Goal: Ask a question

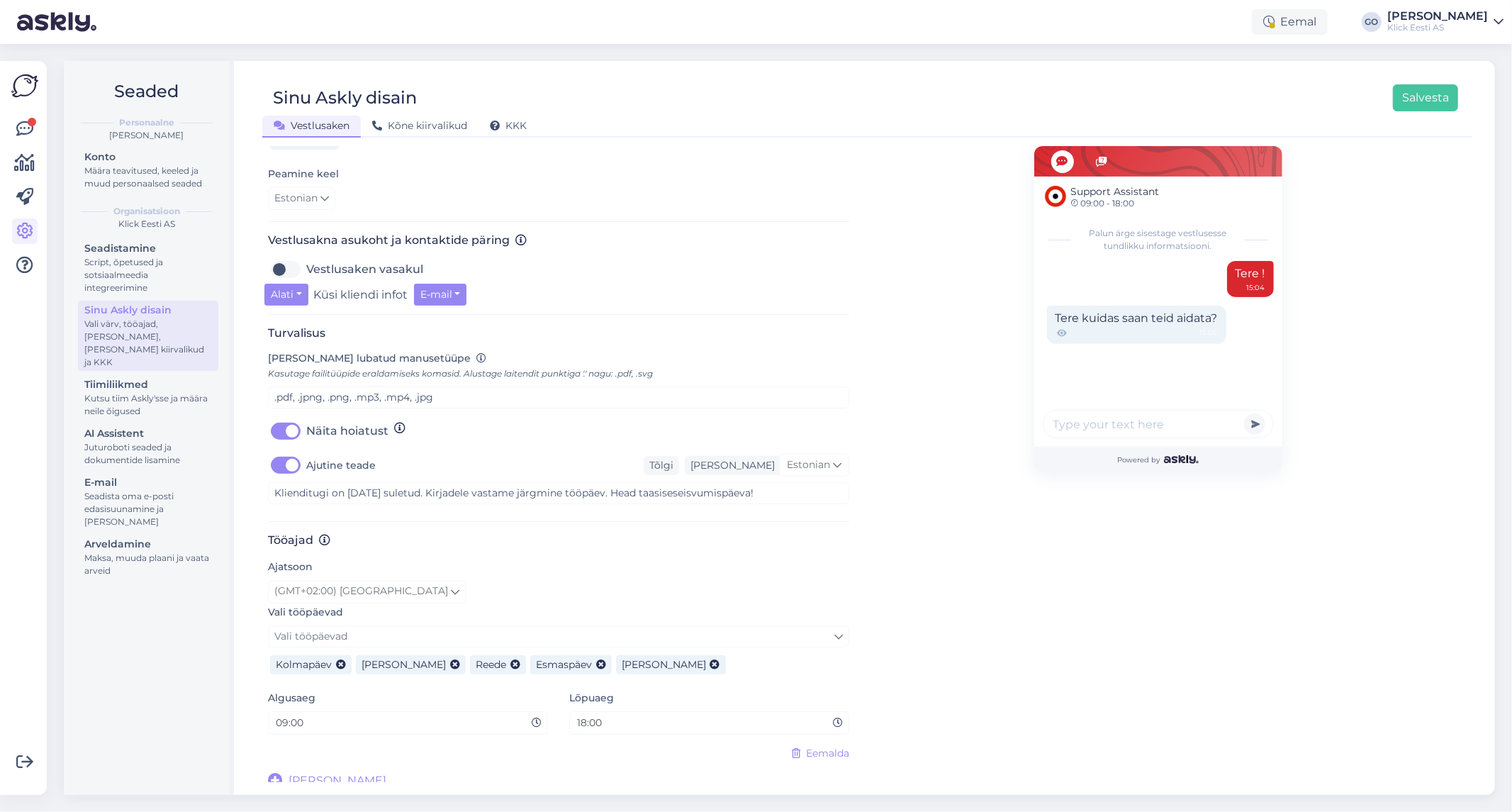
scroll to position [400, 0]
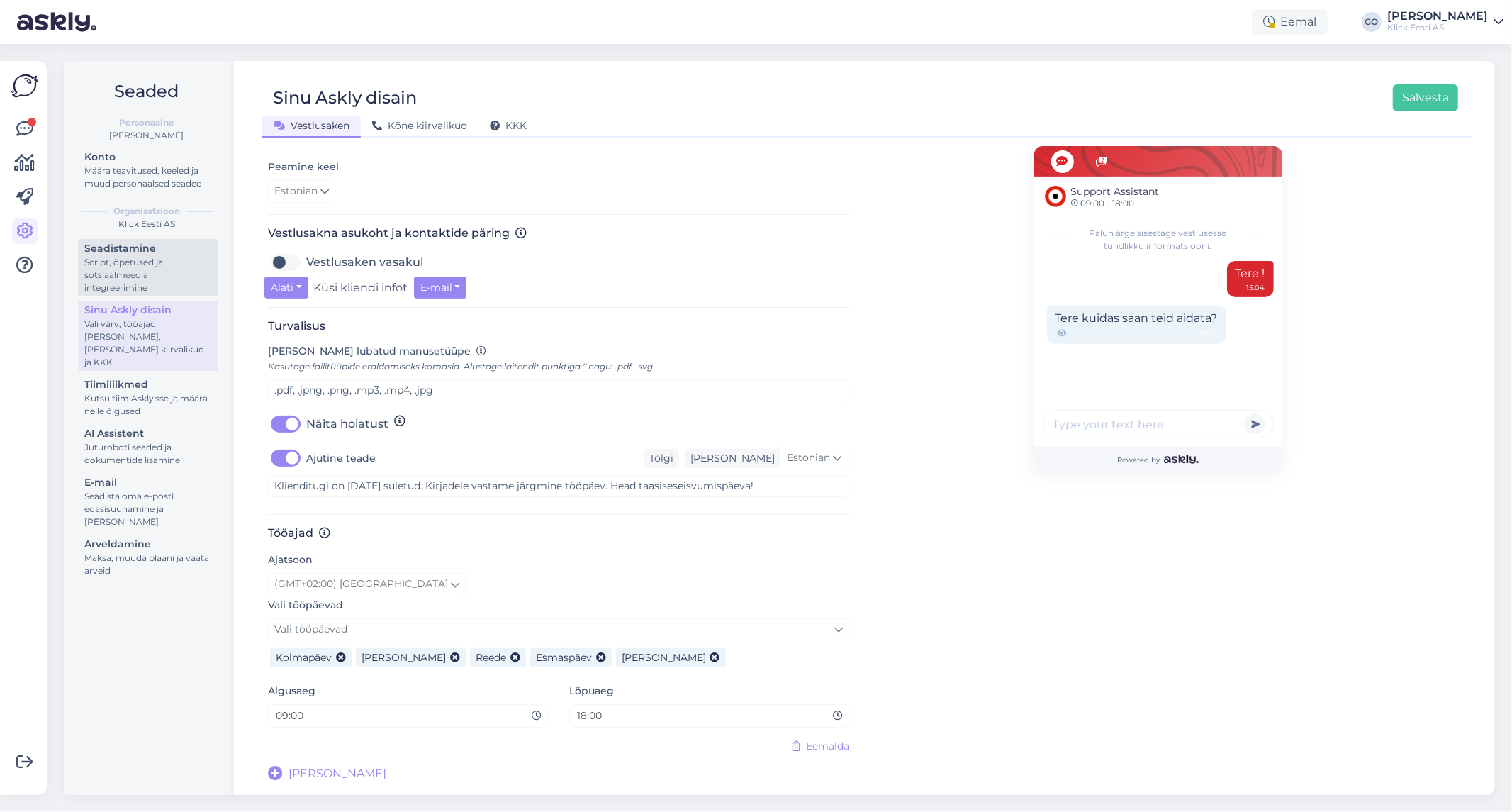
click at [143, 279] on div "Script, õpetused ja sotsiaalmeedia integreerimine" at bounding box center [148, 275] width 127 height 38
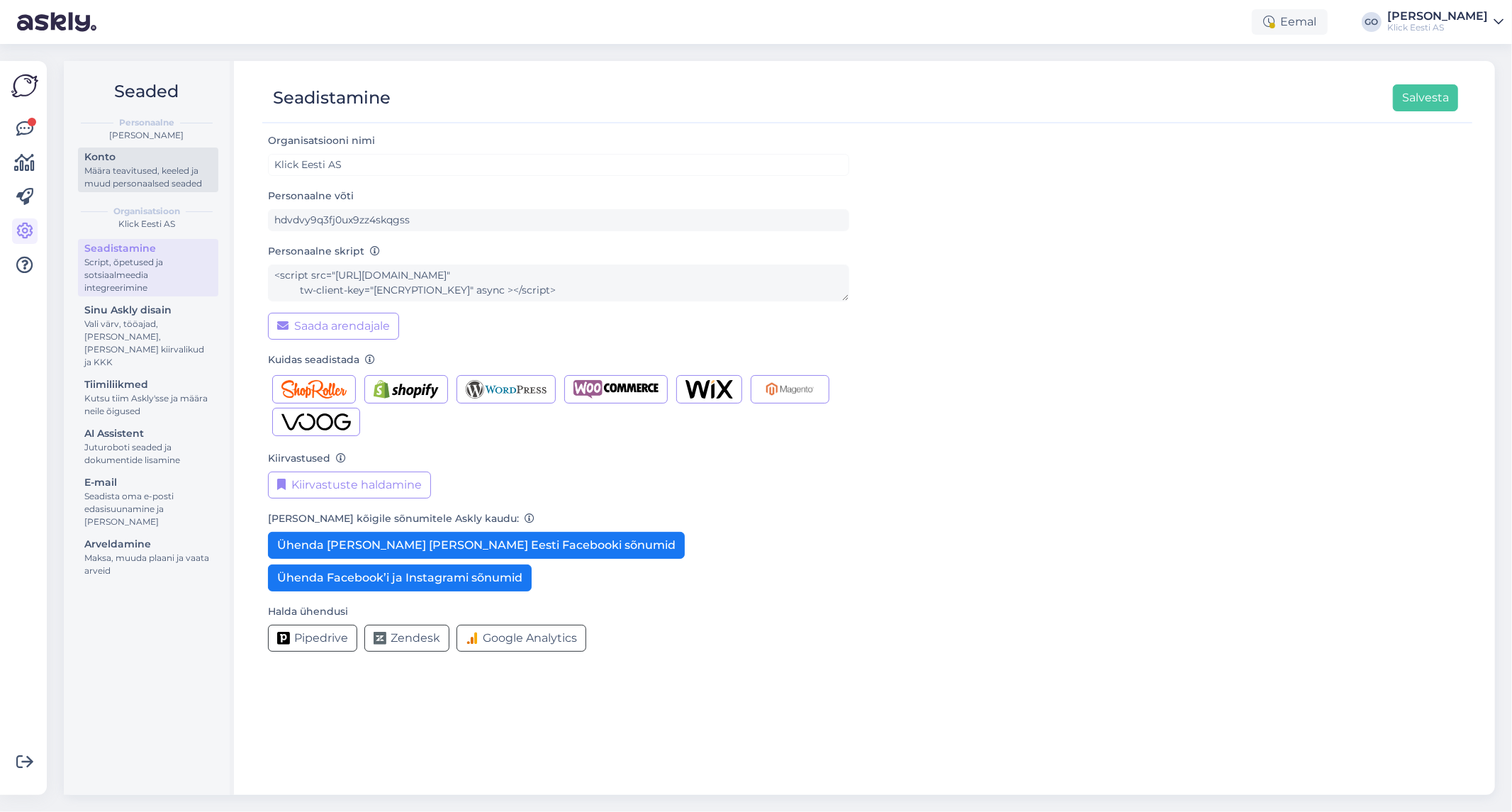
click at [129, 177] on div "Määra teavitused, keeled ja muud personaalsed seaded" at bounding box center [148, 177] width 127 height 26
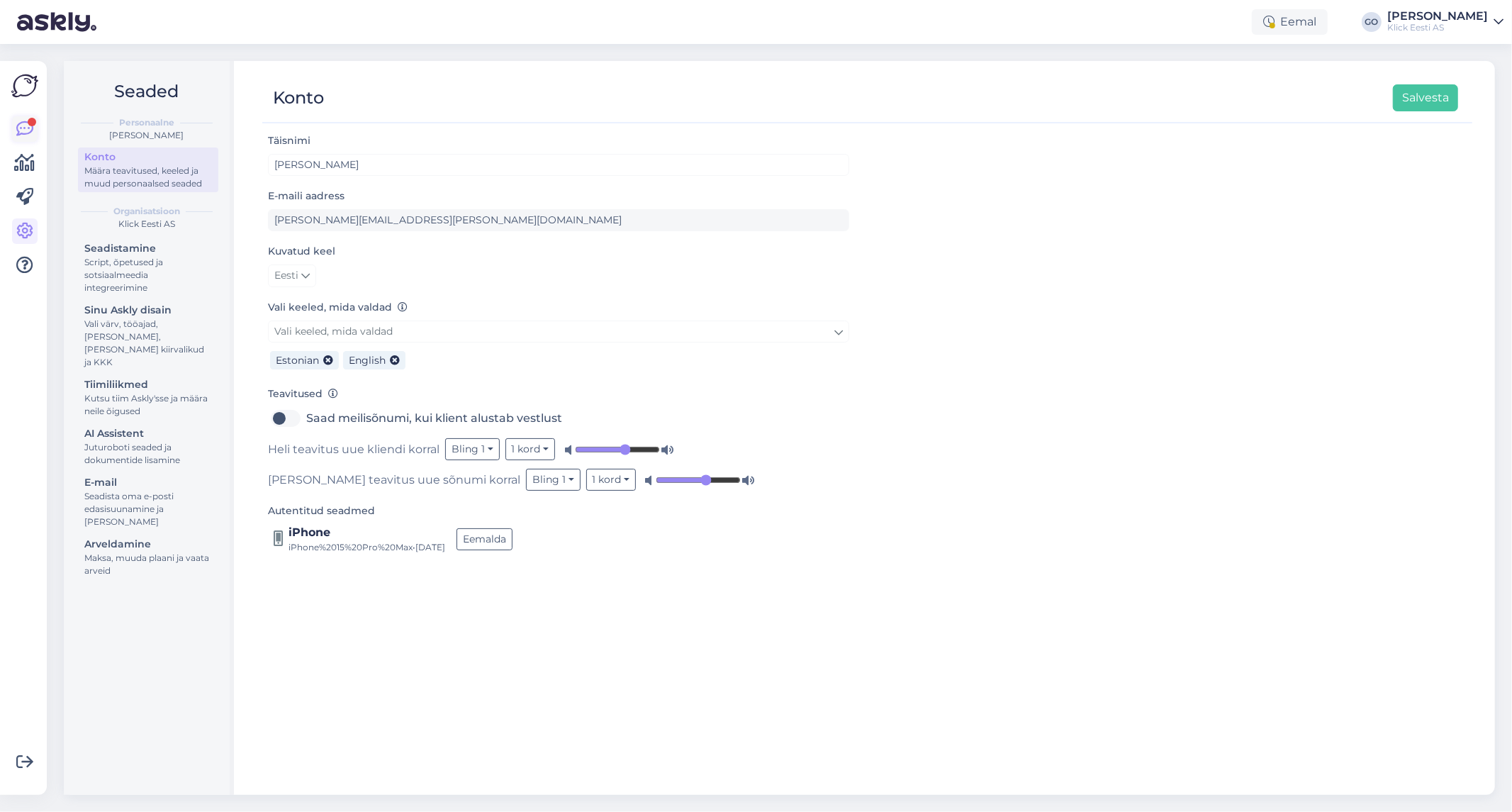
click at [19, 128] on icon at bounding box center [25, 129] width 17 height 17
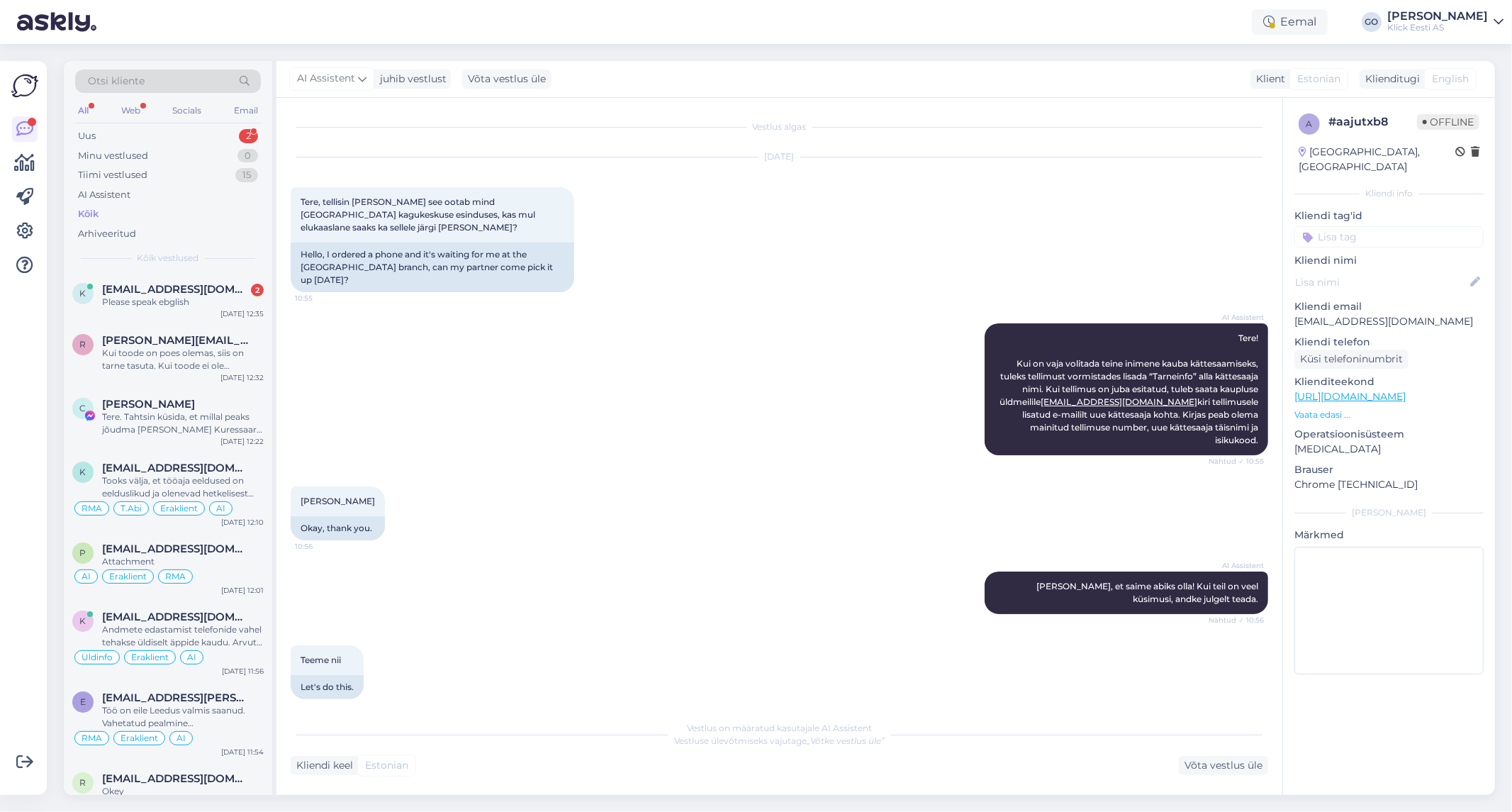
scroll to position [61, 0]
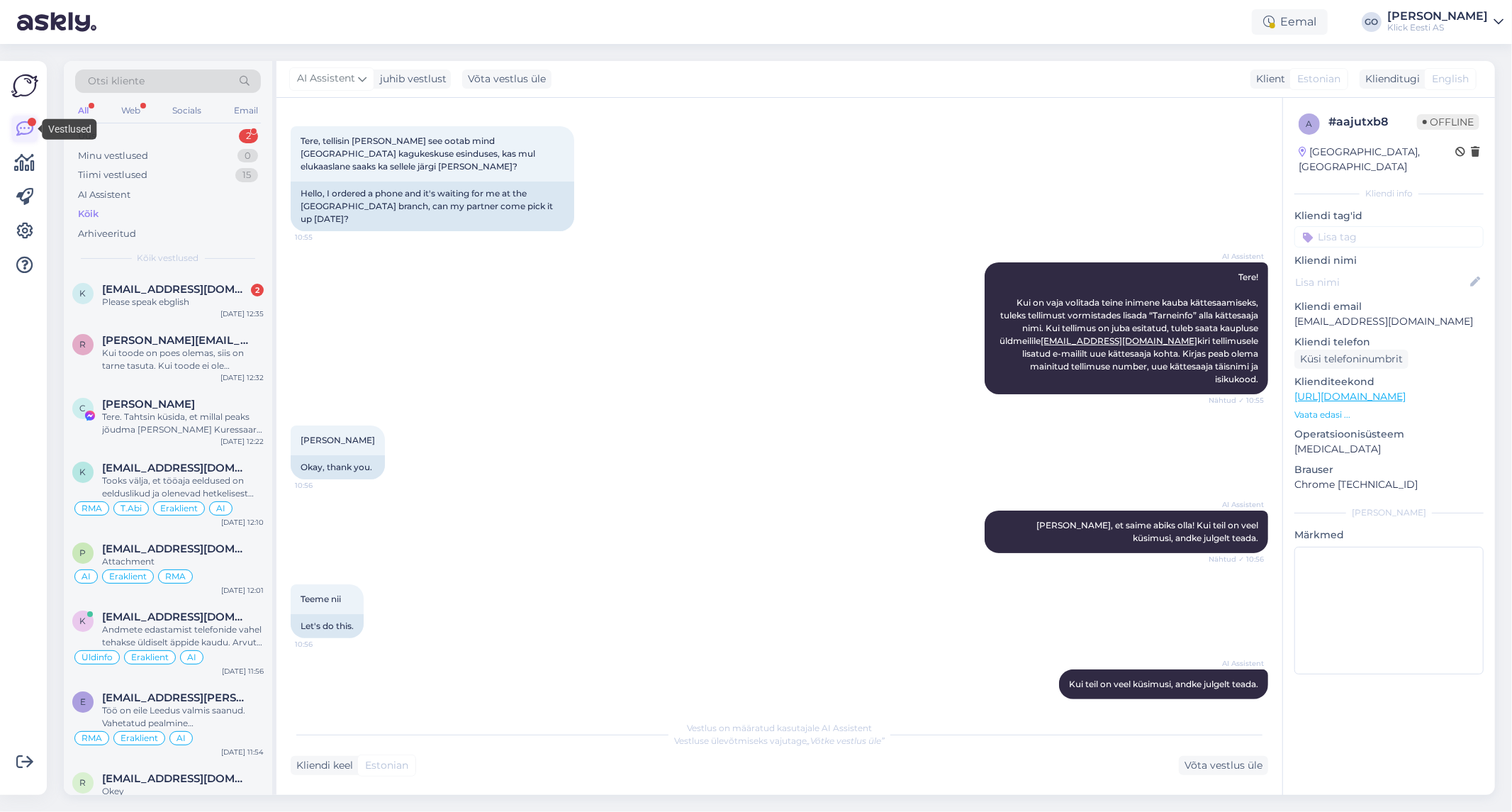
click at [21, 131] on icon at bounding box center [25, 129] width 17 height 17
click at [135, 151] on div "Minu vestlused" at bounding box center [112, 155] width 70 height 14
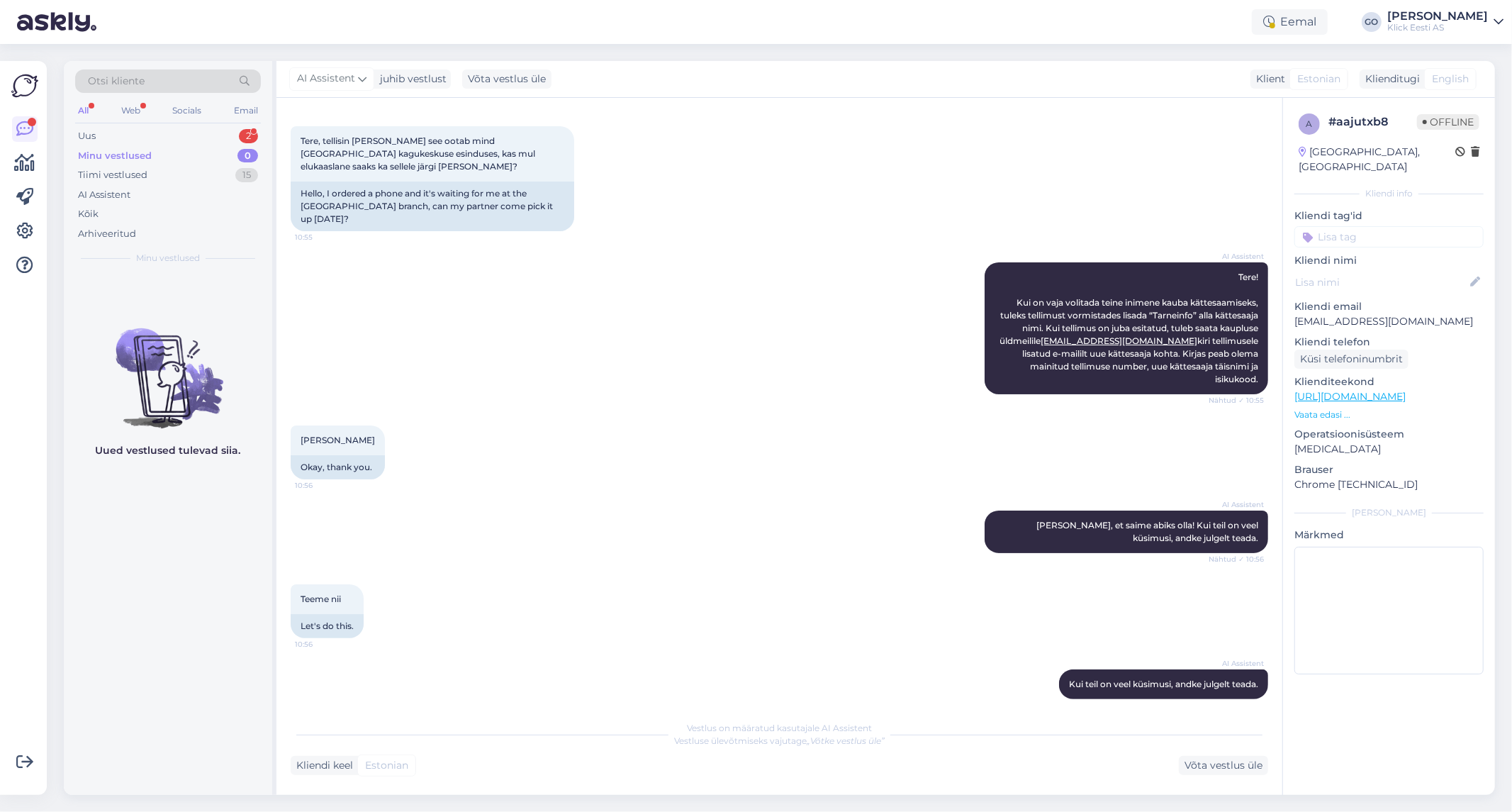
click at [484, 23] on div "Eemal GO [PERSON_NAME] Obolenski [PERSON_NAME] Eesti AS" at bounding box center [756, 21] width 1512 height 44
click at [346, 17] on div "Eemal GO [PERSON_NAME] Obolenski [PERSON_NAME] Eesti AS" at bounding box center [756, 21] width 1512 height 44
click at [420, 20] on div "Eemal GO [PERSON_NAME] Obolenski [PERSON_NAME] Eesti AS" at bounding box center [756, 21] width 1512 height 44
click at [156, 12] on div "Eemal GO [PERSON_NAME] Obolenski [PERSON_NAME] Eesti AS" at bounding box center [756, 21] width 1512 height 44
click at [107, 211] on div "Kõik" at bounding box center [168, 214] width 186 height 20
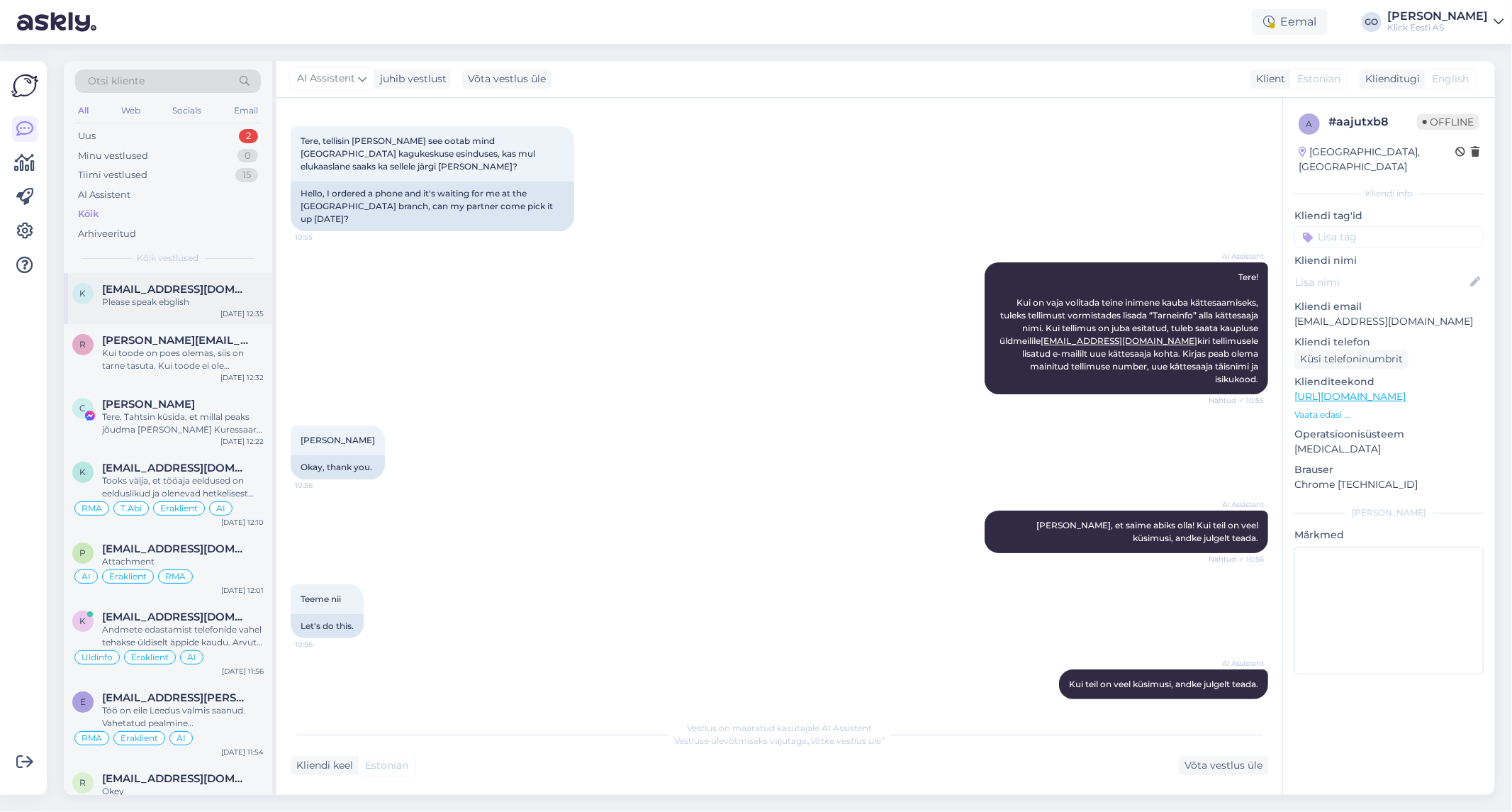
click at [156, 303] on div "Please speak ebglish" at bounding box center [182, 302] width 161 height 12
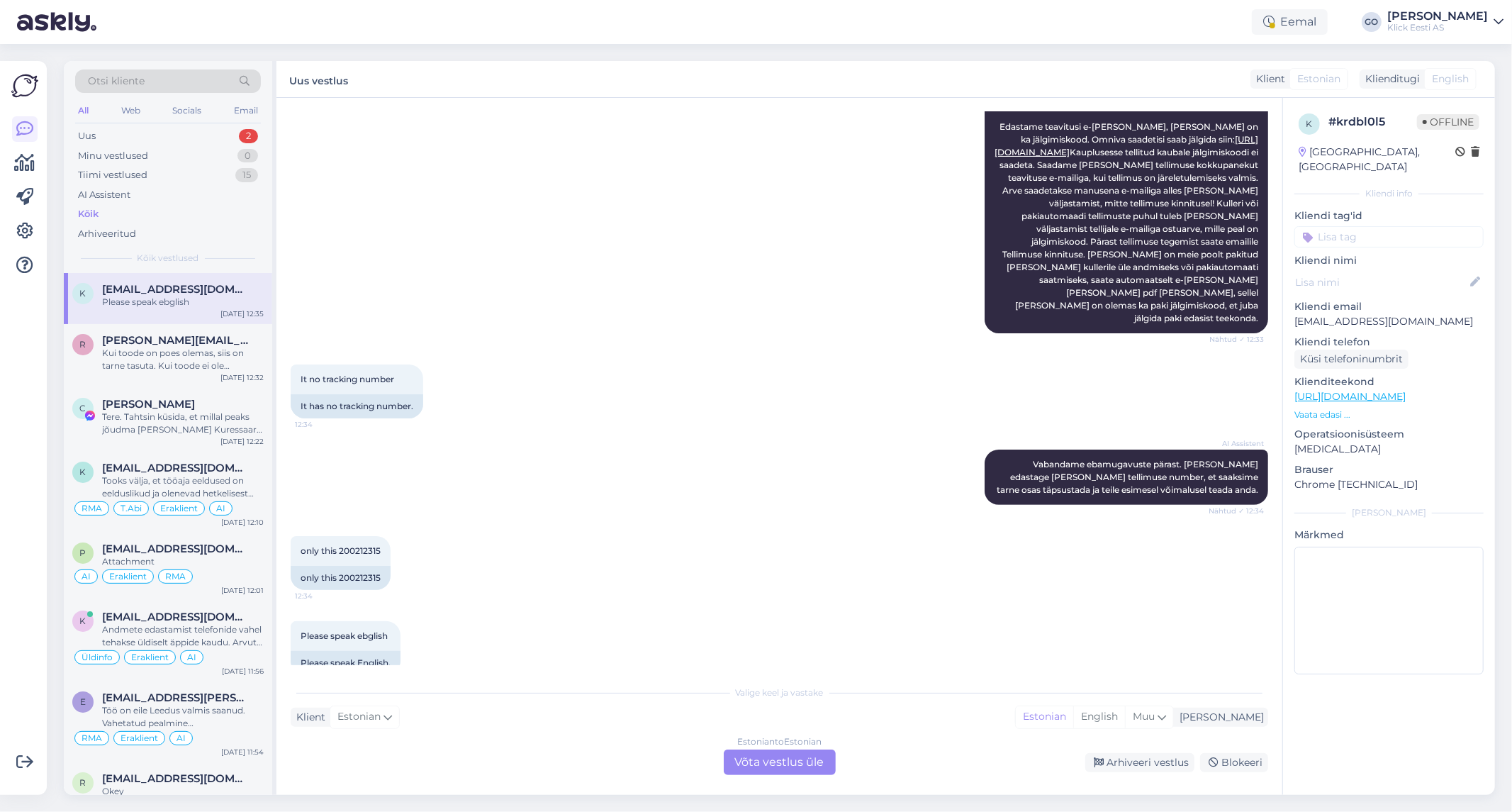
scroll to position [196, 0]
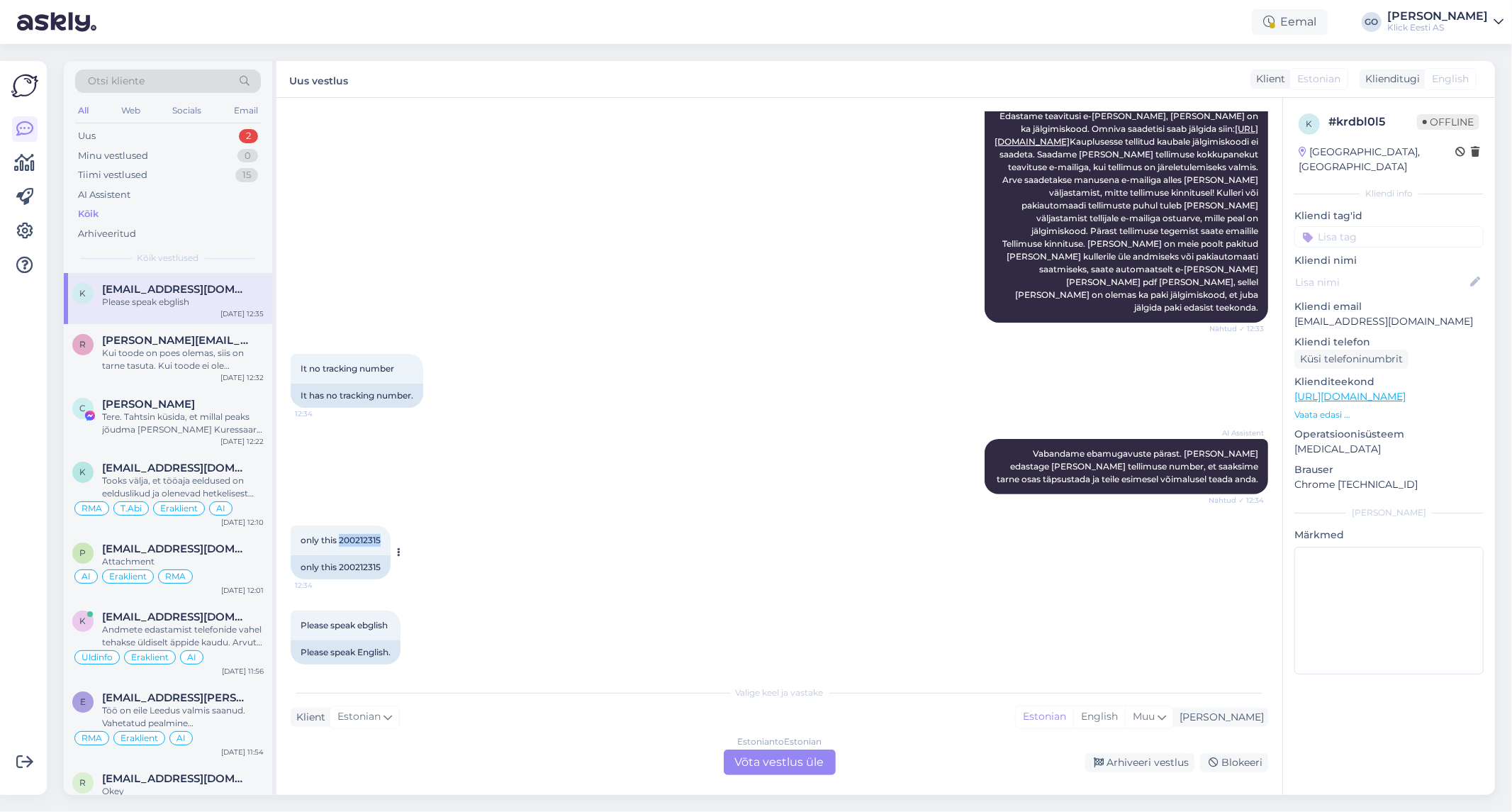
drag, startPoint x: 383, startPoint y: 525, endPoint x: 338, endPoint y: 523, distance: 45.0
click at [338, 525] on div "only this 200212315 12:34" at bounding box center [341, 540] width 100 height 30
copy span "200212315"
click at [599, 549] on div "only this 200212315 12:34 only this 200212315" at bounding box center [780, 552] width 977 height 85
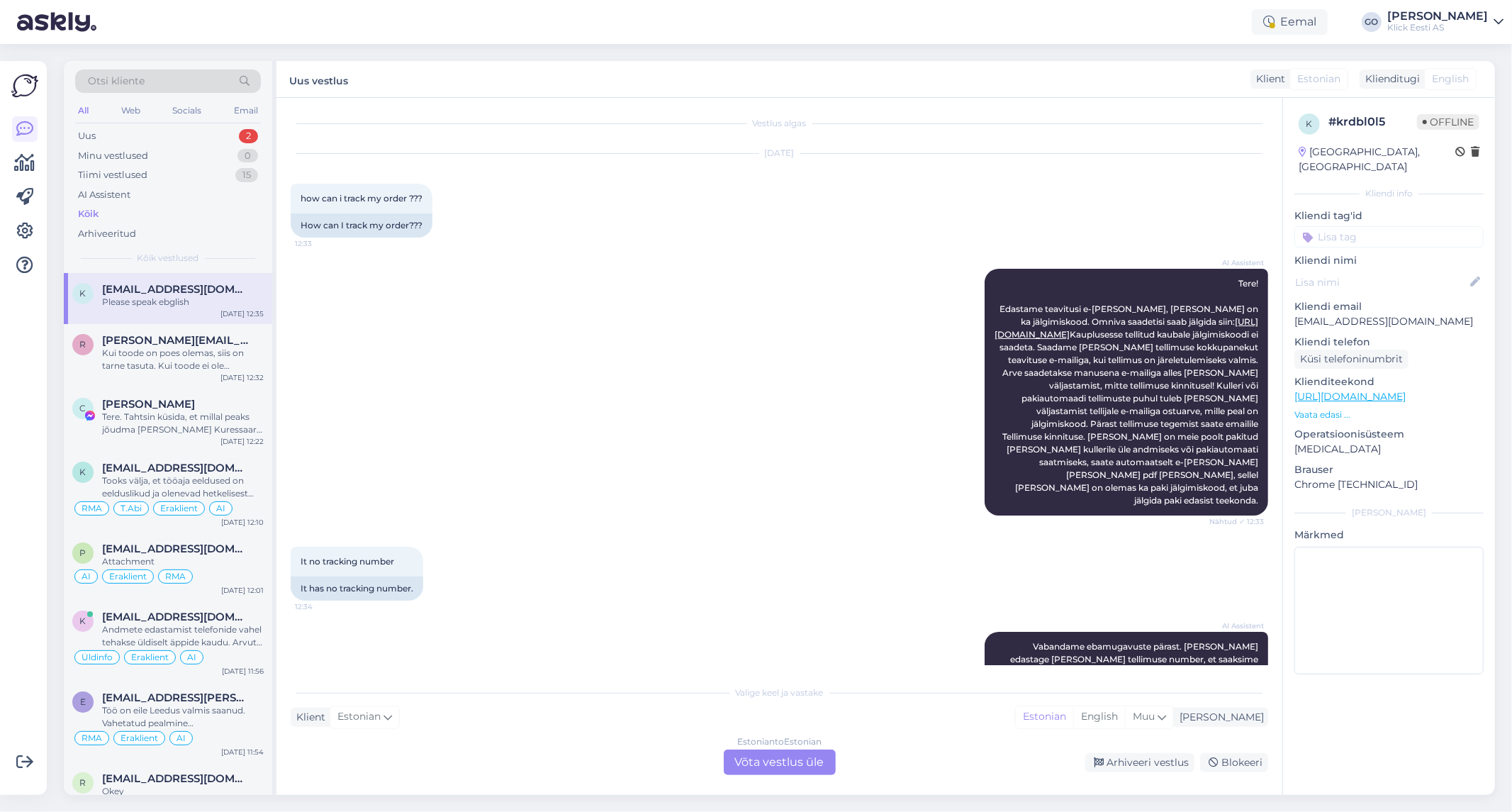
scroll to position [0, 0]
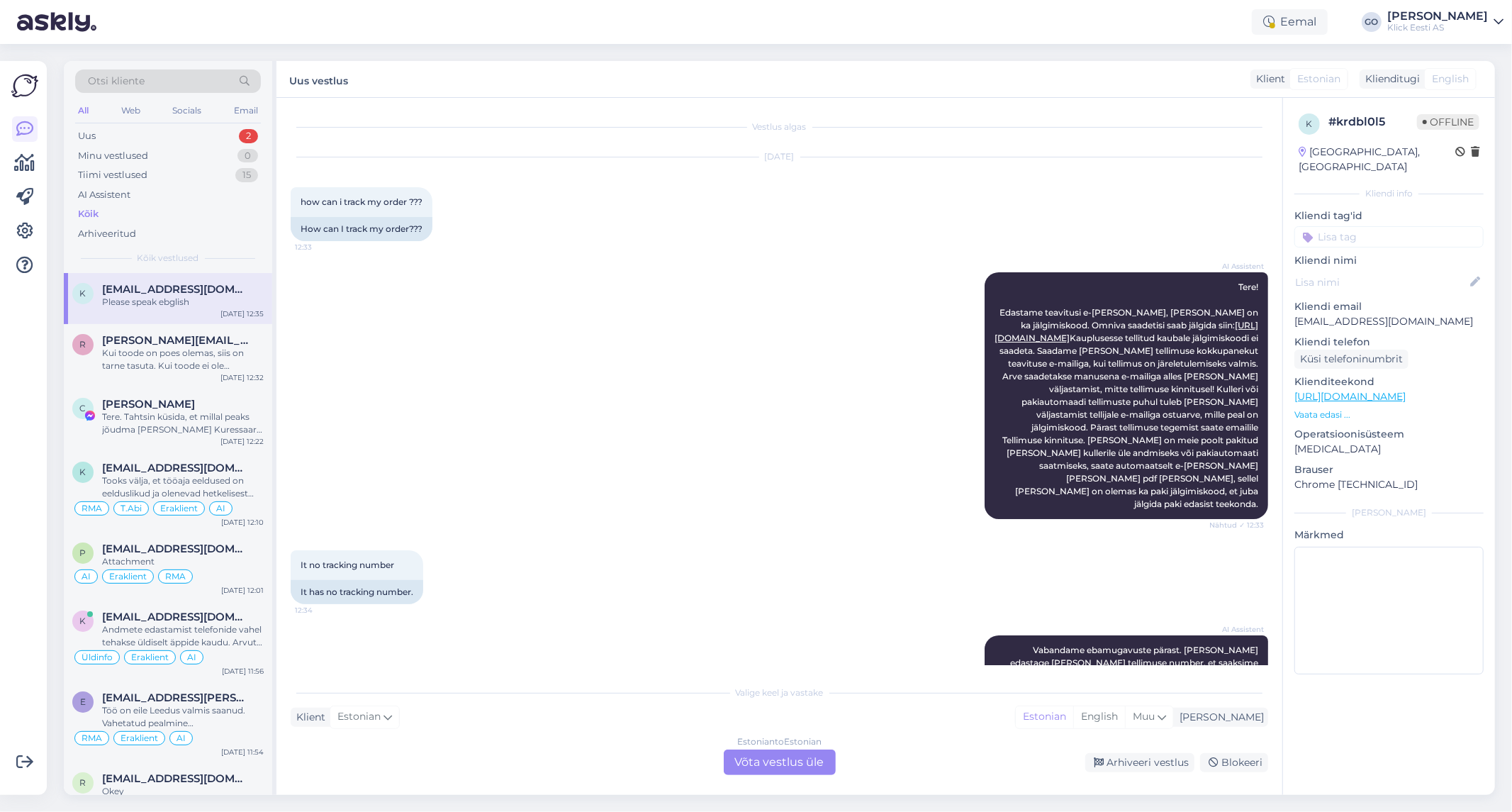
click at [551, 301] on div "AI Assistent Tere! Edastame teavitusi e-[PERSON_NAME], [PERSON_NAME] on ka jälg…" at bounding box center [780, 395] width 977 height 278
click at [402, 511] on div "AI Assistent Tere! Edastame teavitusi e-[PERSON_NAME], [PERSON_NAME] on ka jälg…" at bounding box center [780, 395] width 977 height 278
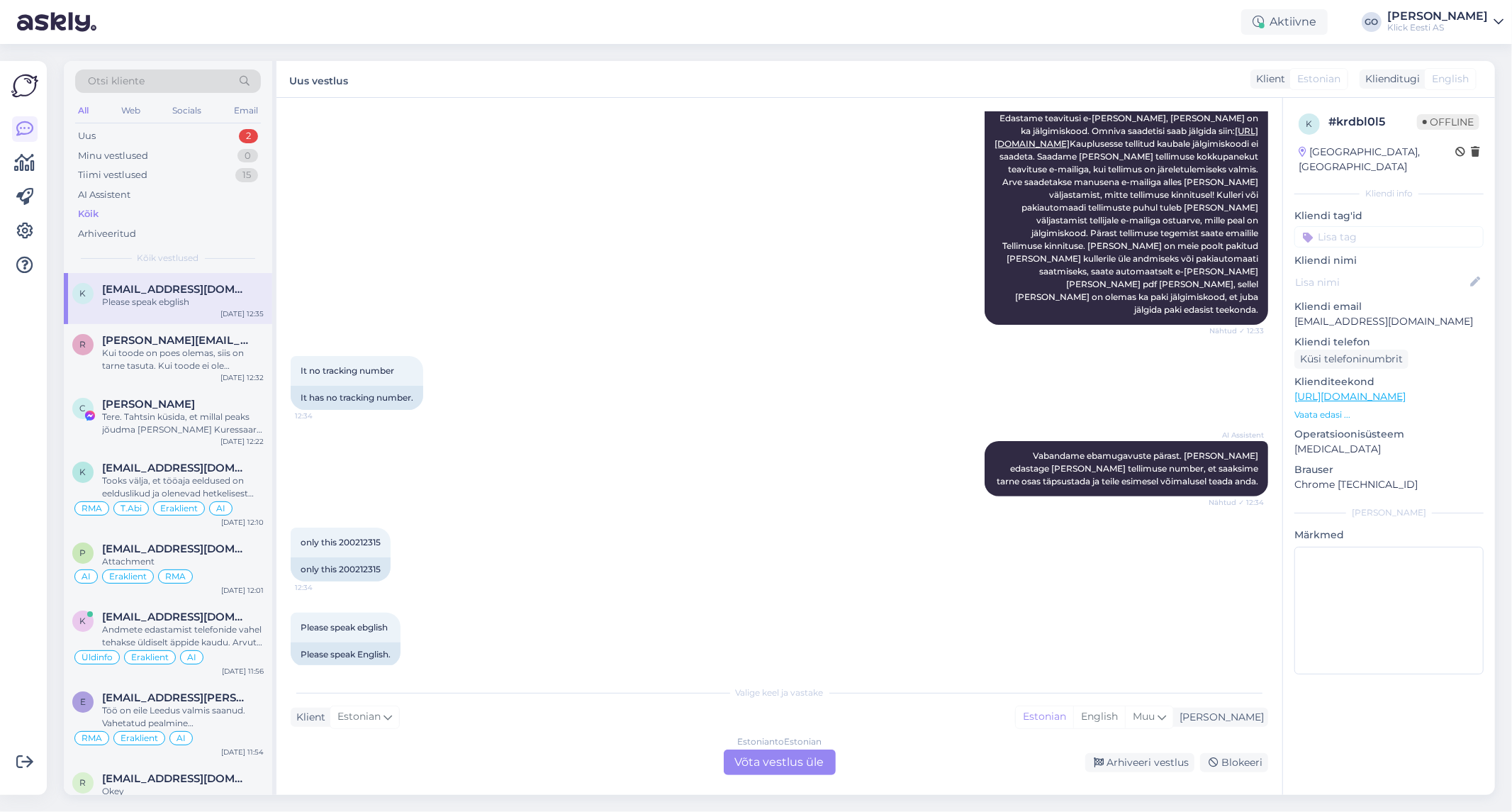
scroll to position [196, 0]
drag, startPoint x: 380, startPoint y: 526, endPoint x: 336, endPoint y: 529, distance: 44.1
click at [336, 534] on span "only this 200212315" at bounding box center [341, 539] width 80 height 11
copy span "200212315"
click at [640, 403] on div "It no tracking number 12:34 It has no tracking number." at bounding box center [780, 380] width 977 height 85
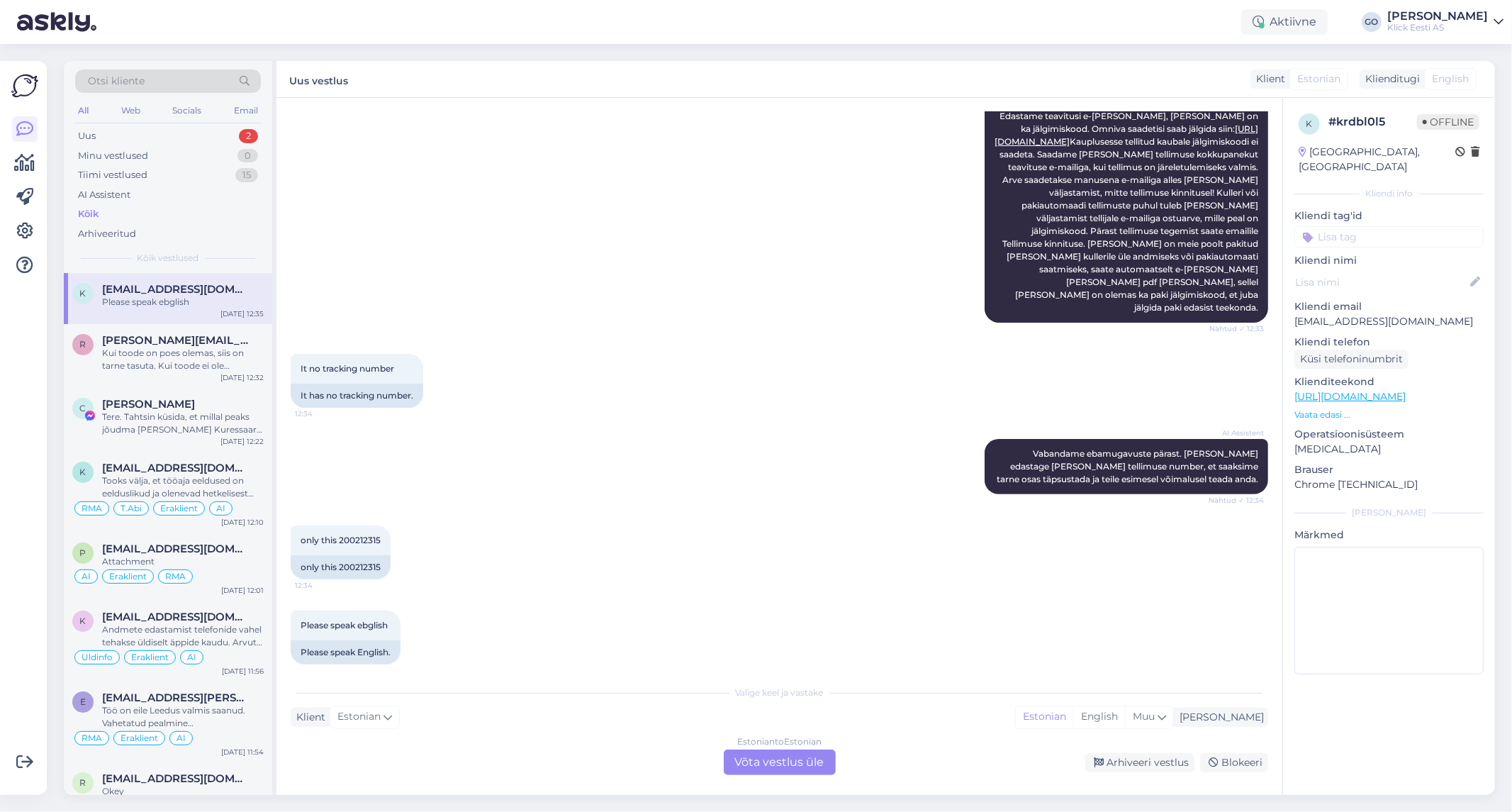
drag, startPoint x: 499, startPoint y: 536, endPoint x: 507, endPoint y: 533, distance: 8.5
click at [504, 534] on div "only this 200212315 12:34 only this 200212315" at bounding box center [780, 552] width 977 height 85
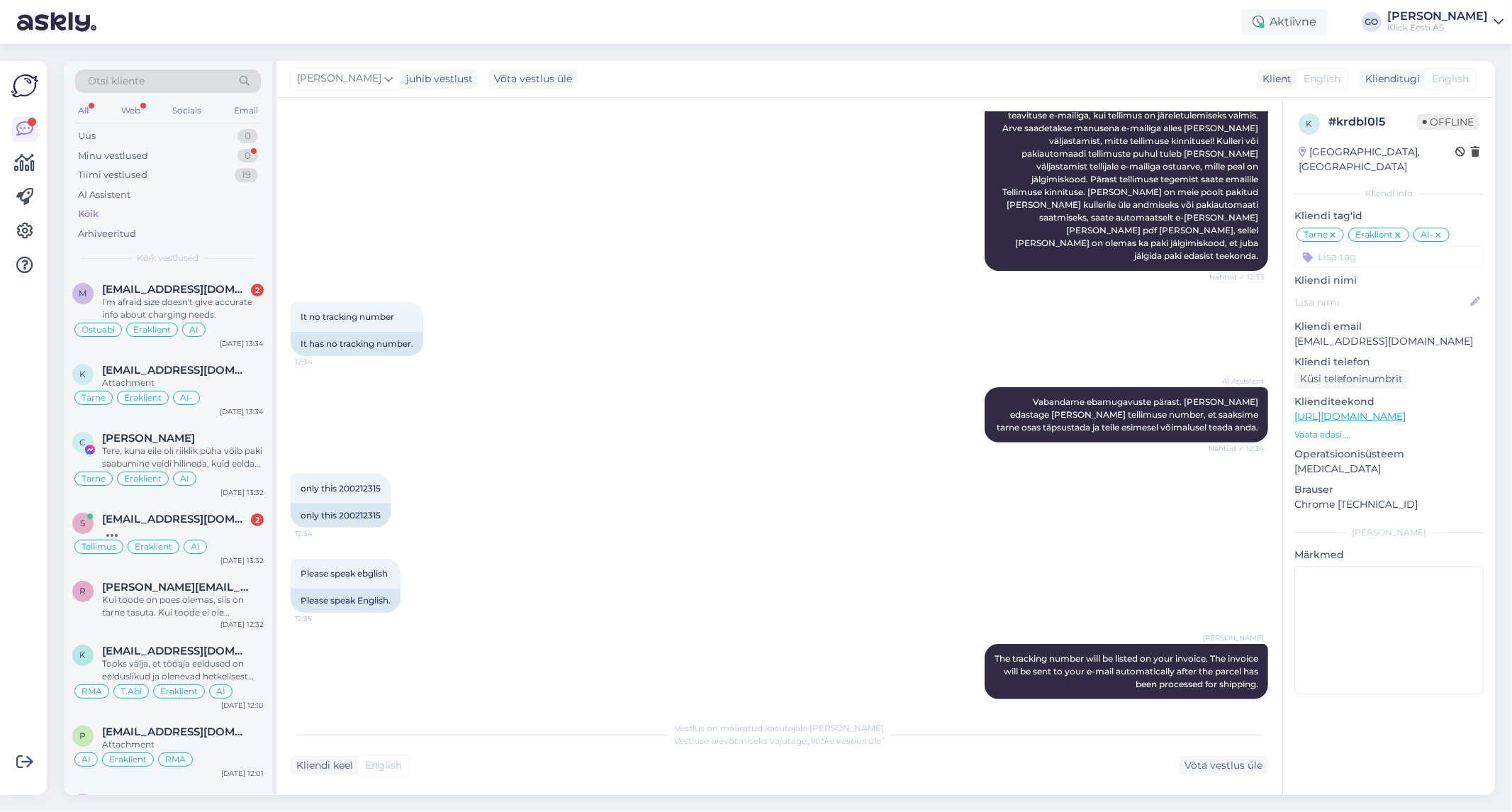
scroll to position [322, 0]
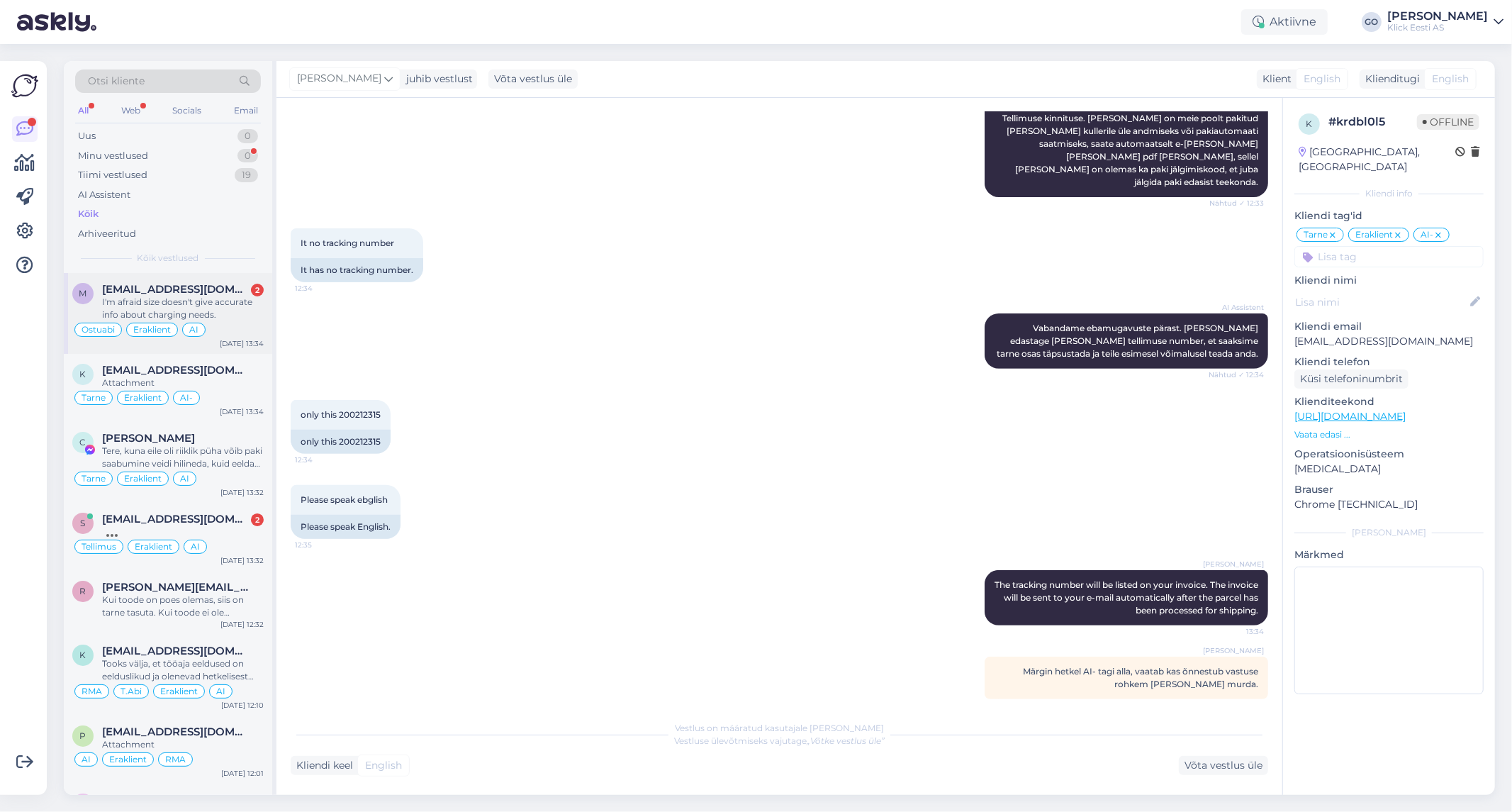
click at [236, 299] on div "I'm afraid size doesn't give accurate info about charging needs." at bounding box center [182, 308] width 161 height 26
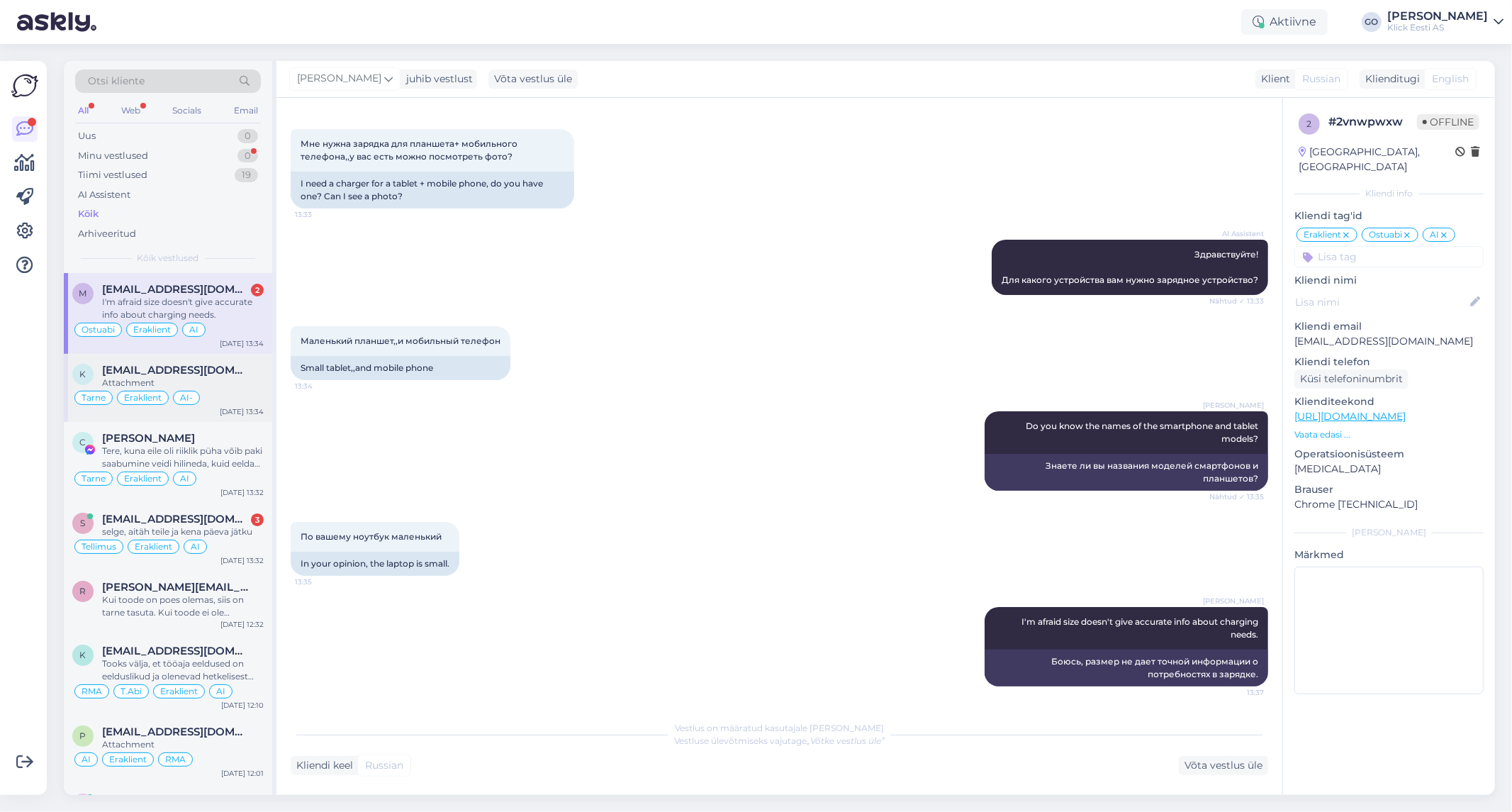
click at [226, 393] on div "Tarne Eraklient AI-" at bounding box center [167, 398] width 191 height 17
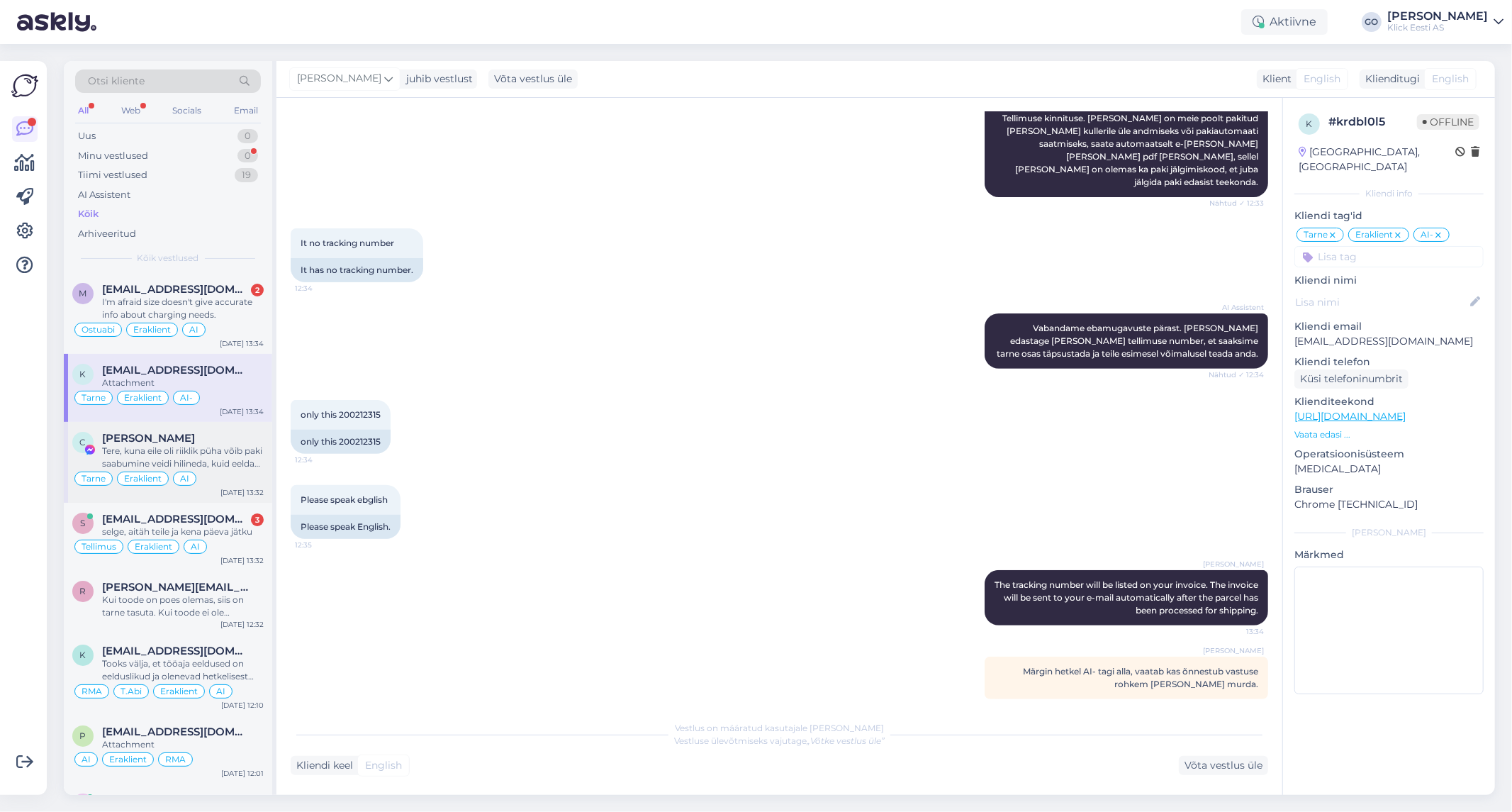
click at [242, 445] on div "Tere, kuna eile oli riiklik püha võib paki saabumine veidi hilineda, kuid eelda…" at bounding box center [182, 457] width 161 height 26
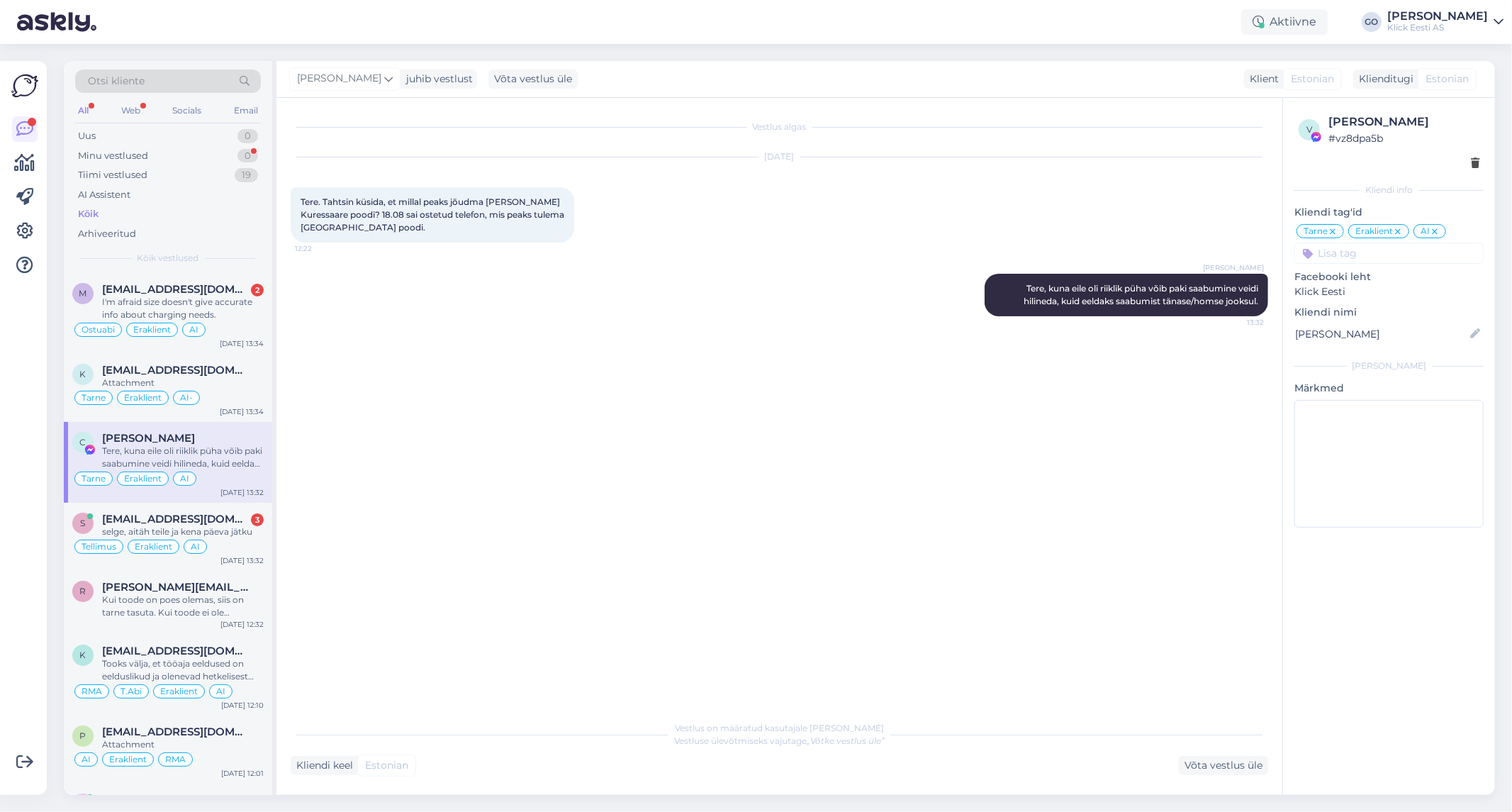
scroll to position [0, 0]
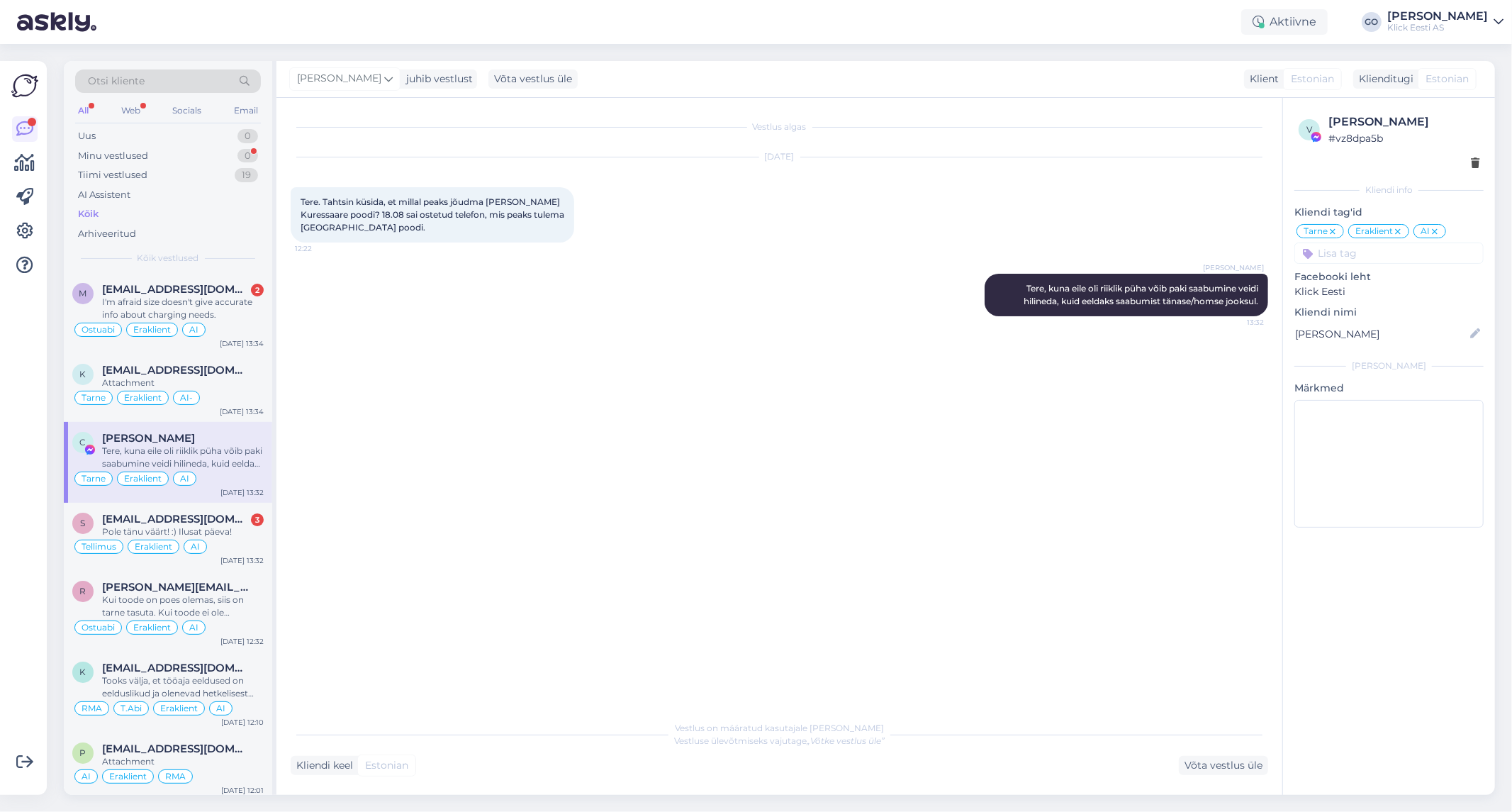
click at [217, 442] on div "[PERSON_NAME]" at bounding box center [182, 437] width 161 height 12
click at [718, 474] on div "Vestlus algas [DATE] Tere. Tahtsin küsida, et millal peaks jõudma [PERSON_NAME]…" at bounding box center [786, 406] width 990 height 589
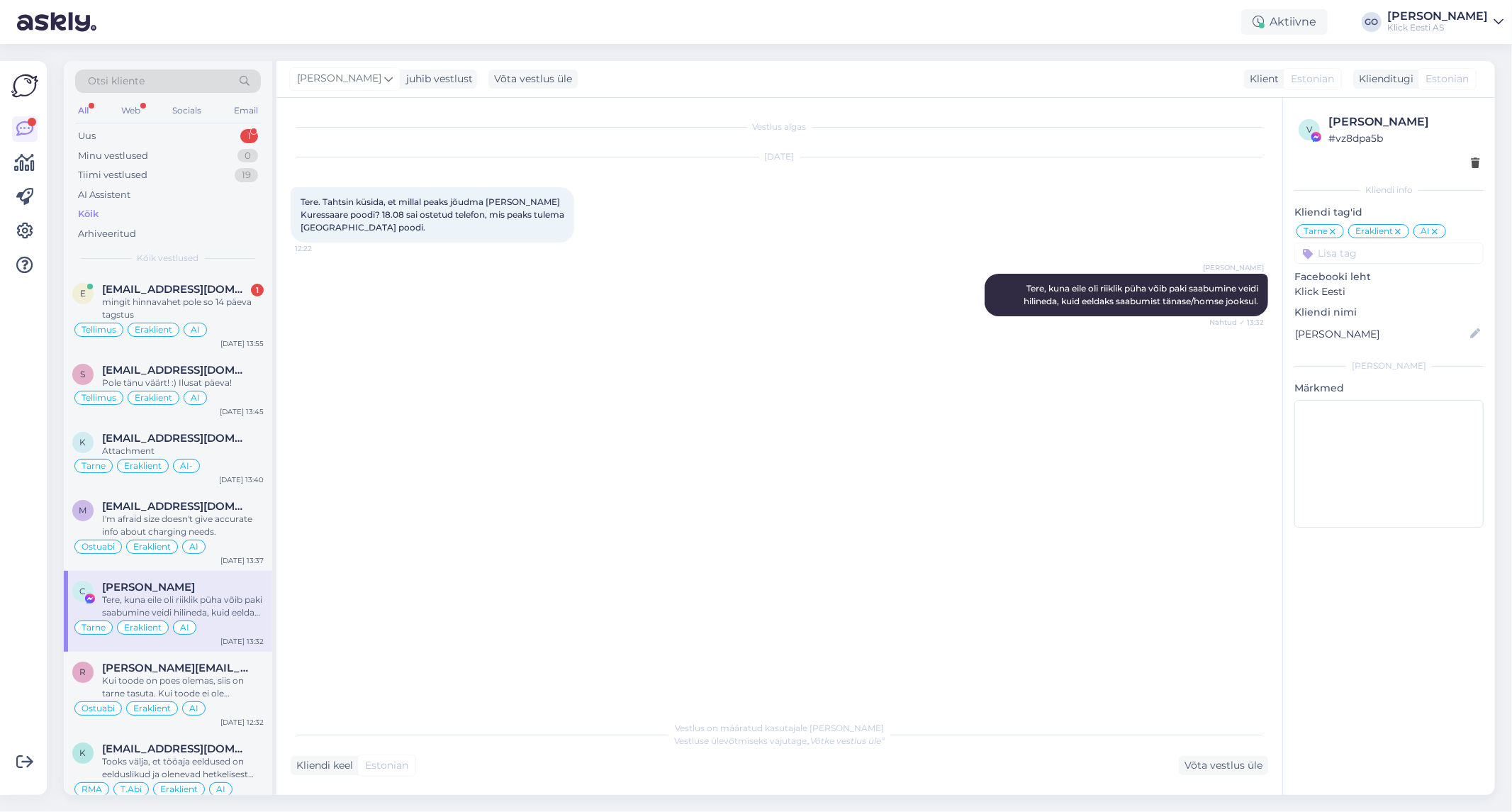
click at [521, 385] on div "Vestlus algas [DATE] Tere. Tahtsin küsida, et millal peaks jõudma [PERSON_NAME]…" at bounding box center [786, 406] width 990 height 589
click at [88, 213] on div "Kõik" at bounding box center [88, 213] width 21 height 14
click at [210, 299] on div "mingit hinnavahet pole so 14 päeva tagstus" at bounding box center [182, 308] width 161 height 26
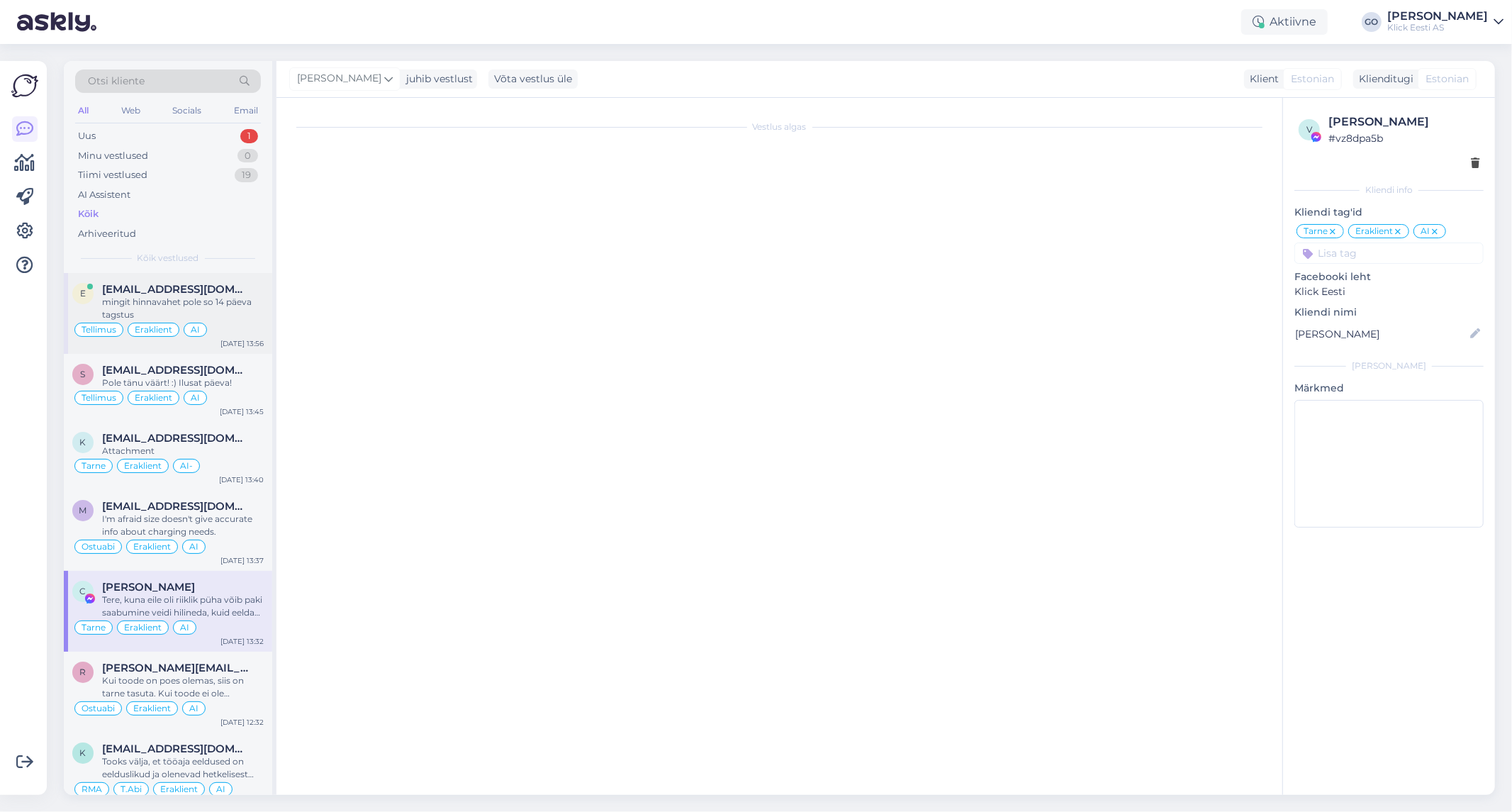
scroll to position [1168, 0]
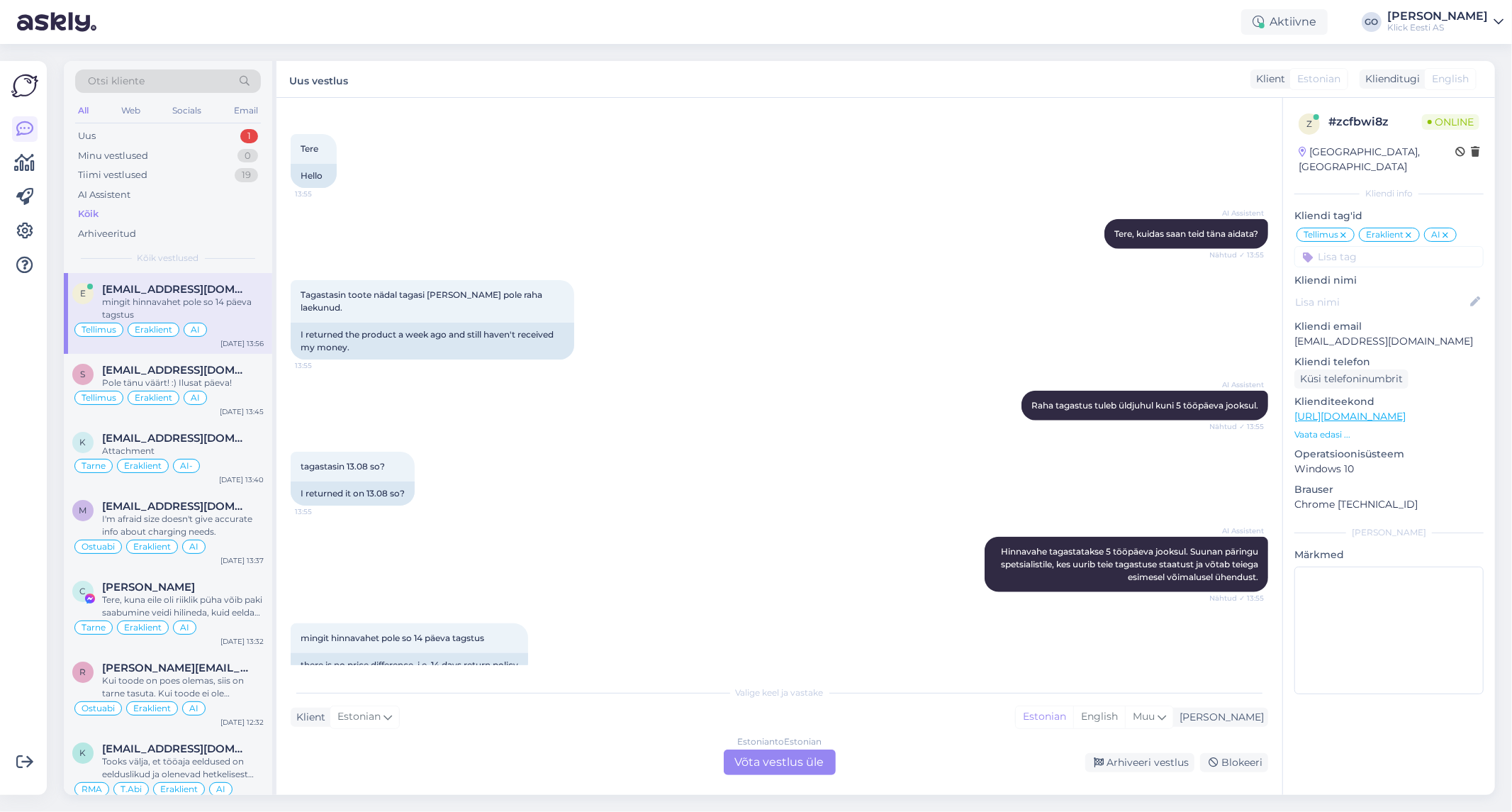
click at [464, 541] on div "AI Assistent [PERSON_NAME] tagastatakse 5 tööpäeva jooksul. Suunan päringu spet…" at bounding box center [780, 564] width 977 height 87
click at [639, 492] on div "tagastasin 13.08 so? 13:55 I returned it on 13.08 so?" at bounding box center [780, 478] width 977 height 85
click at [640, 490] on div "tagastasin 13.08 so? 13:55 I returned it on 13.08 so?" at bounding box center [780, 478] width 977 height 85
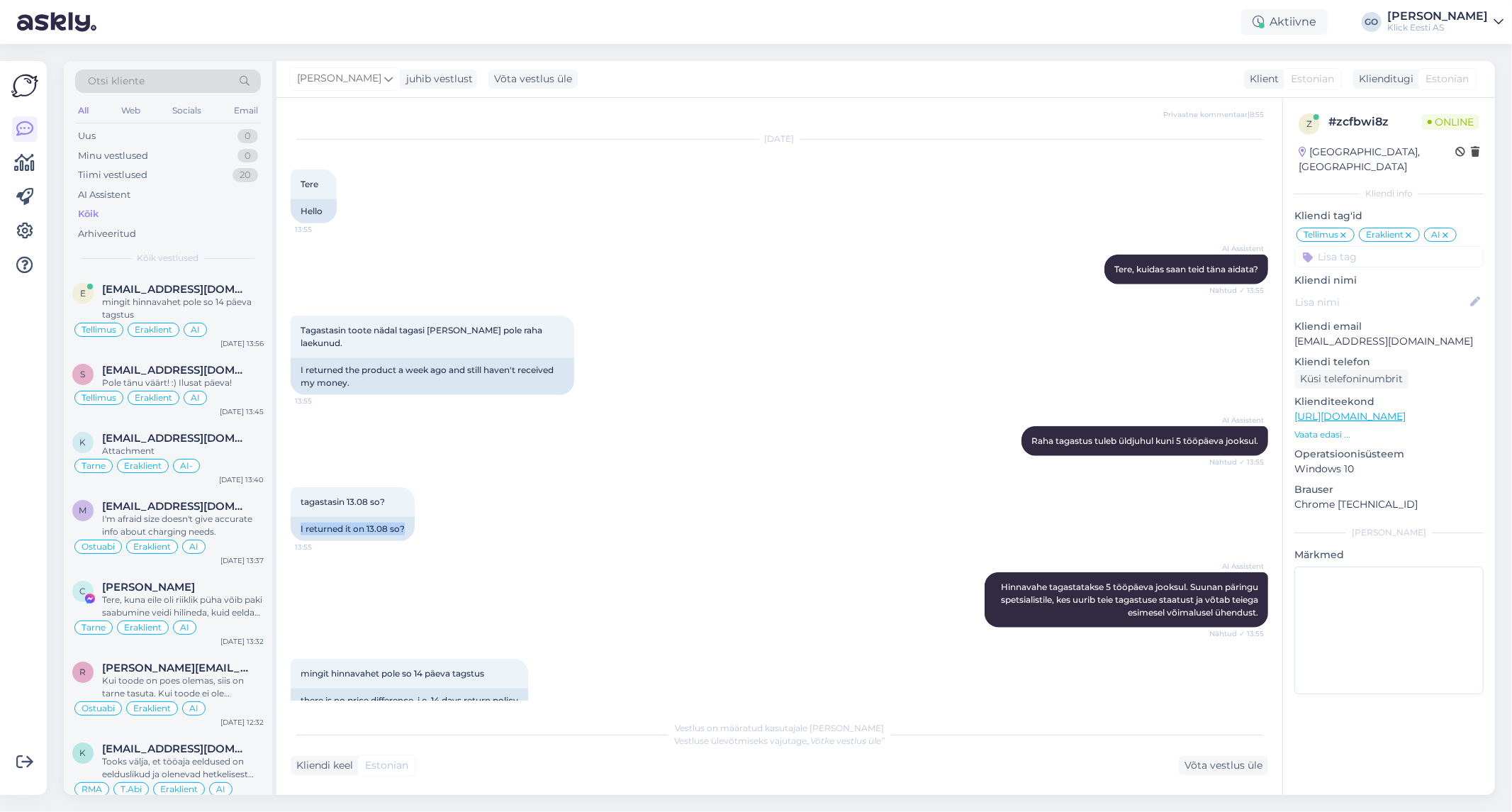
click at [1359, 410] on link "[URL][DOMAIN_NAME]" at bounding box center [1350, 416] width 112 height 12
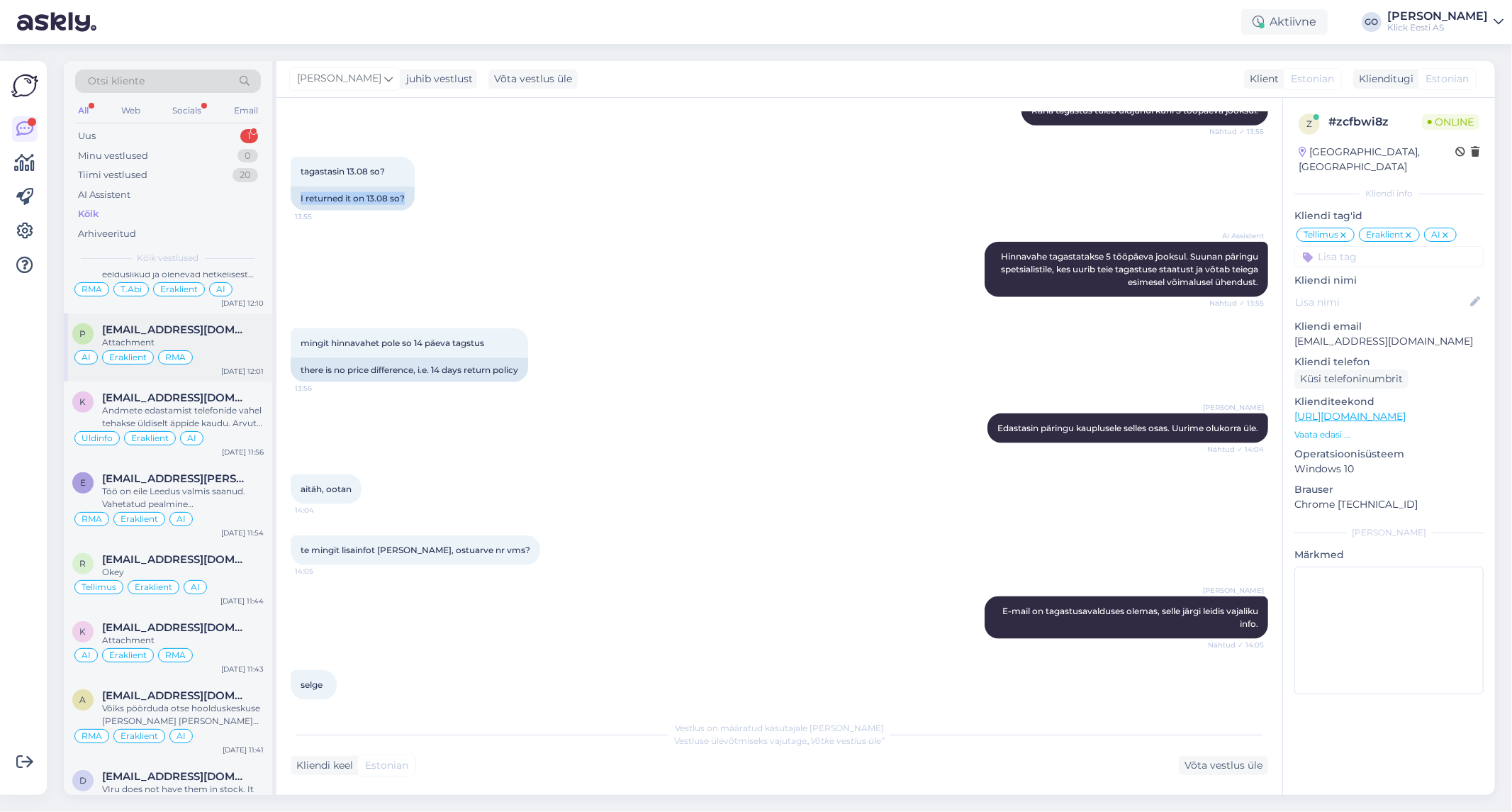
scroll to position [0, 0]
